Goal: Transaction & Acquisition: Register for event/course

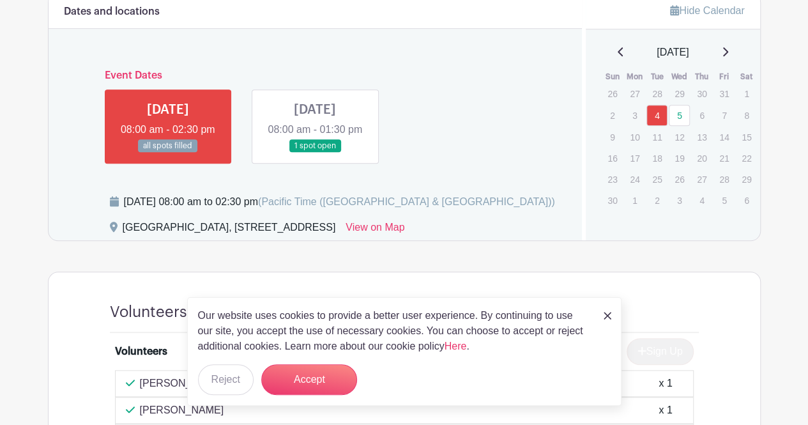
scroll to position [478, 0]
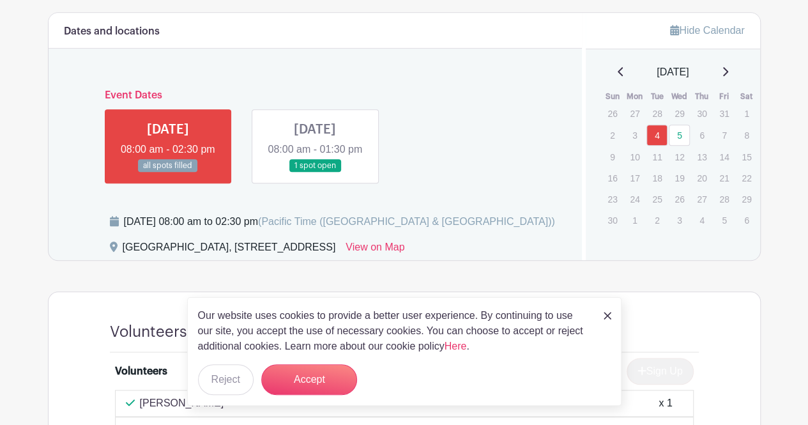
click at [315, 173] on link at bounding box center [315, 173] width 0 height 0
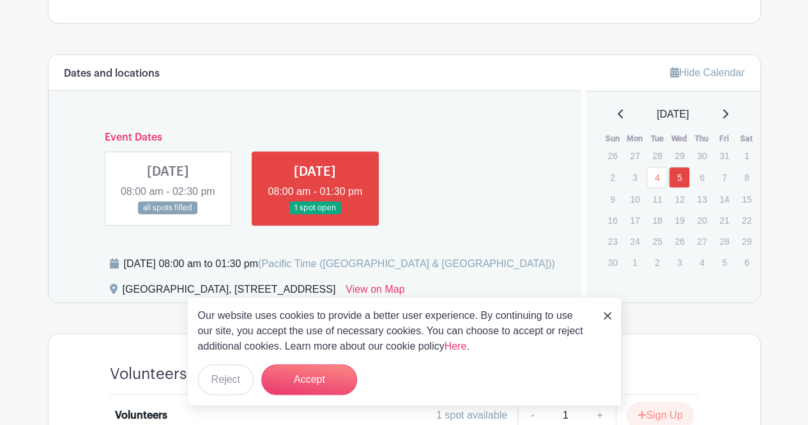
scroll to position [456, 0]
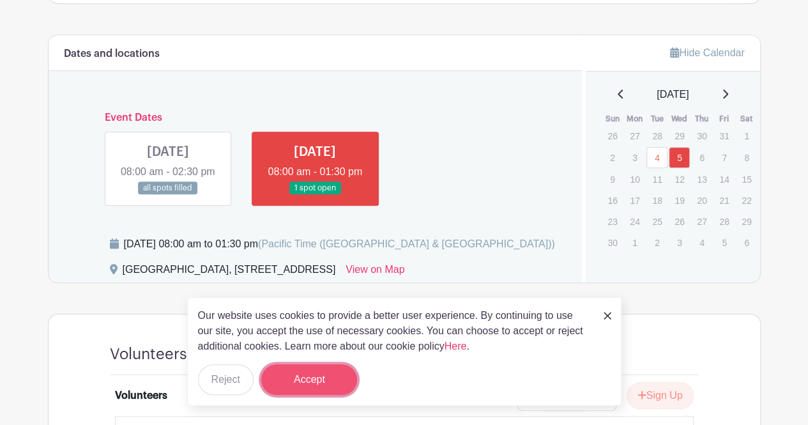
click at [318, 370] on button "Accept" at bounding box center [309, 379] width 96 height 31
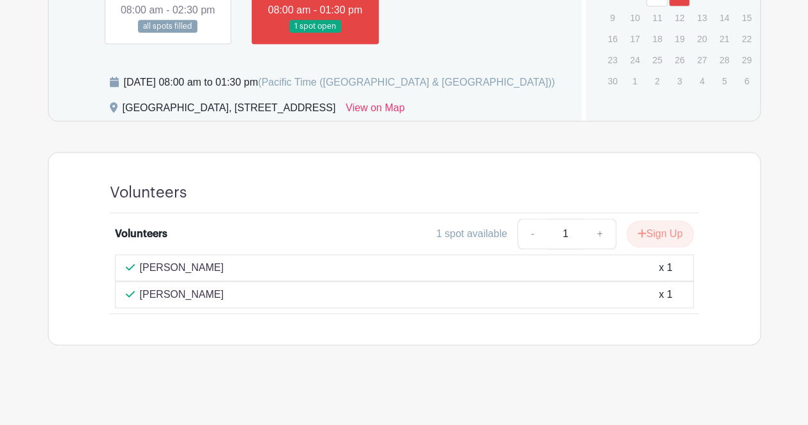
scroll to position [647, 0]
click at [649, 236] on button "Sign Up" at bounding box center [660, 233] width 67 height 27
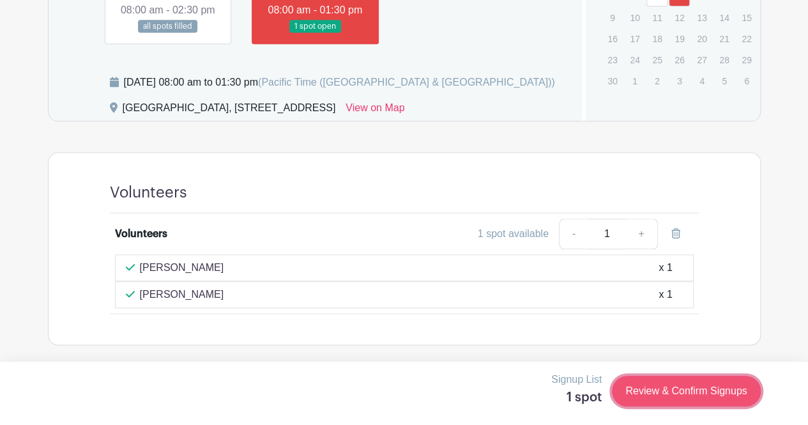
click at [670, 392] on link "Review & Confirm Signups" at bounding box center [686, 391] width 148 height 31
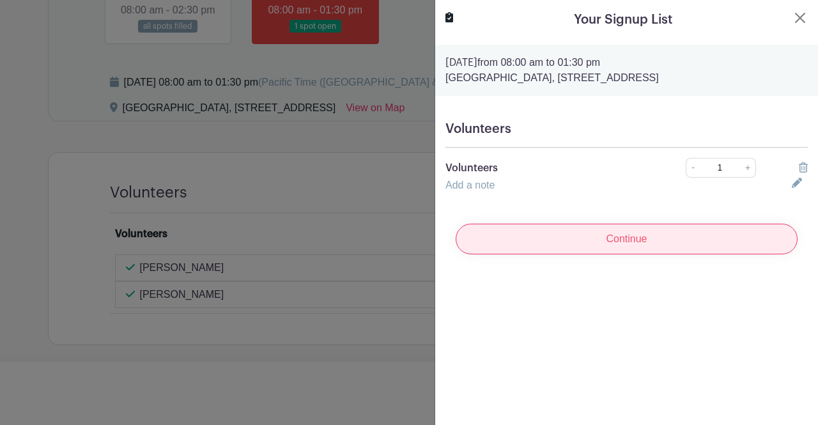
click at [621, 254] on input "Continue" at bounding box center [627, 239] width 342 height 31
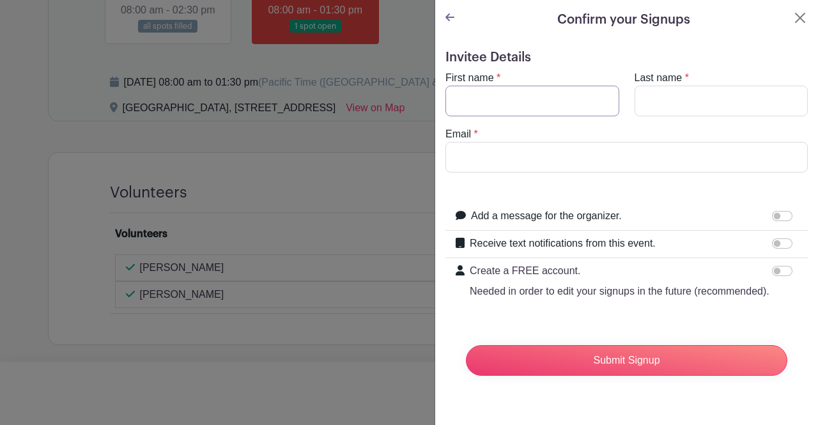
click at [485, 103] on input "First name" at bounding box center [532, 101] width 174 height 31
type input "Rick"
click at [703, 102] on input "Last name" at bounding box center [721, 101] width 174 height 31
type input "Haddock"
click at [538, 158] on input "Email" at bounding box center [626, 157] width 362 height 31
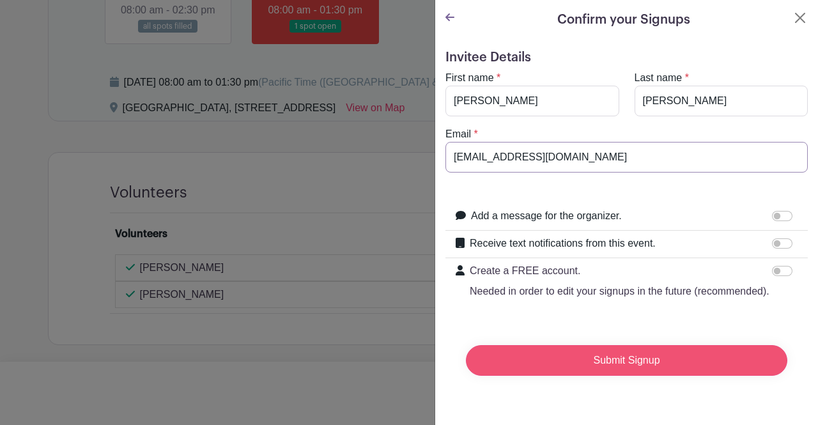
type input "haddockr@fbrrealty.com"
click at [611, 374] on input "Submit Signup" at bounding box center [626, 360] width 321 height 31
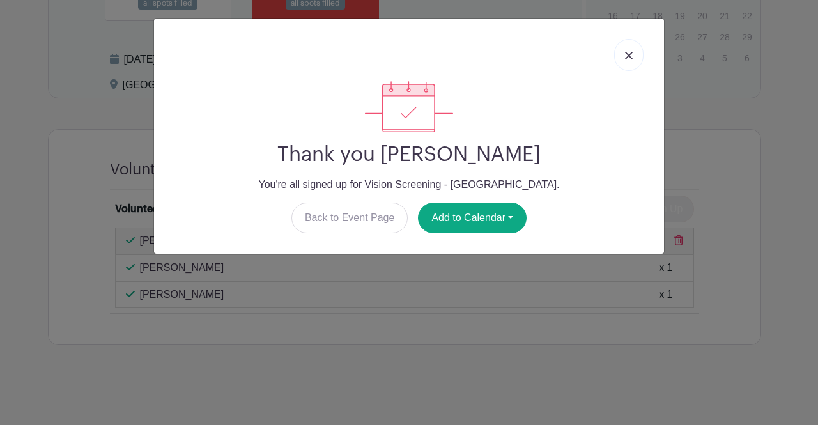
click at [627, 54] on img at bounding box center [629, 56] width 8 height 8
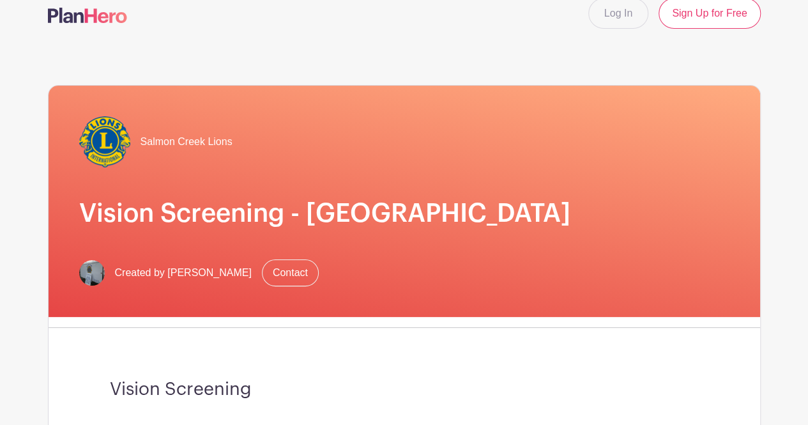
scroll to position [0, 0]
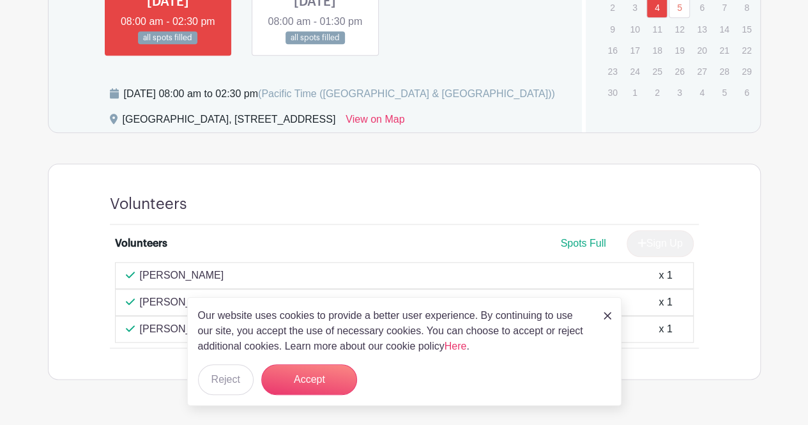
scroll to position [478, 0]
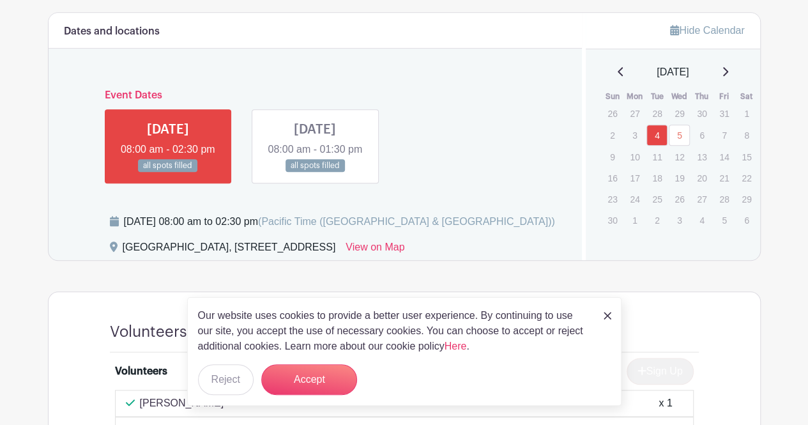
click at [315, 173] on link at bounding box center [315, 173] width 0 height 0
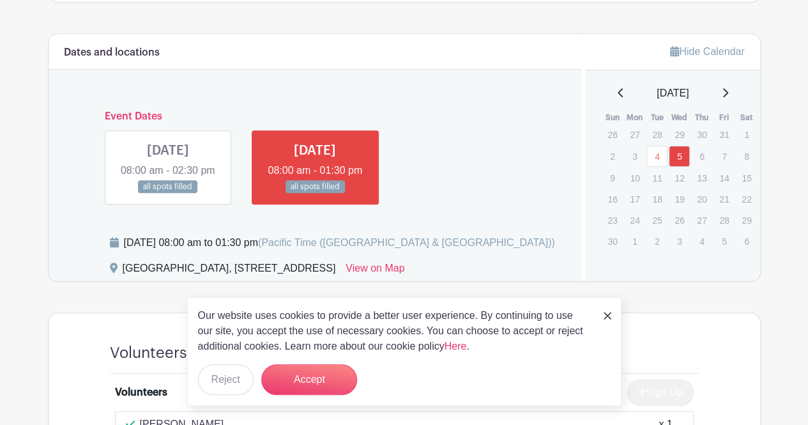
scroll to position [478, 0]
